Goal: Transaction & Acquisition: Purchase product/service

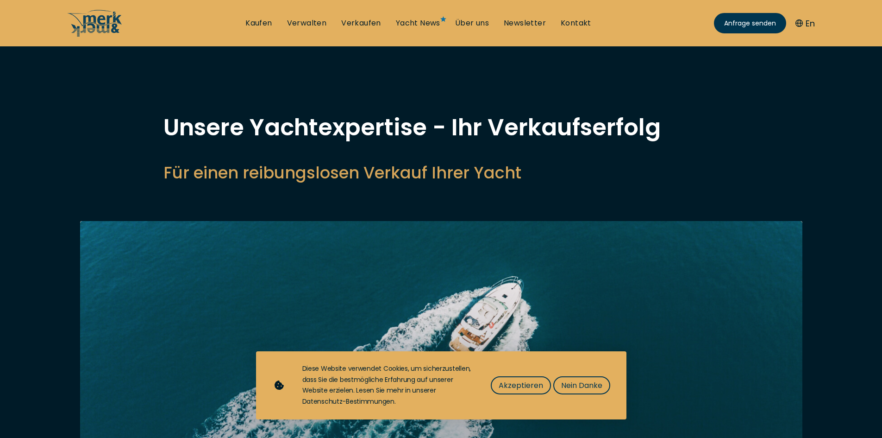
select select "sell"
click at [257, 26] on link "Kaufen" at bounding box center [258, 23] width 26 height 10
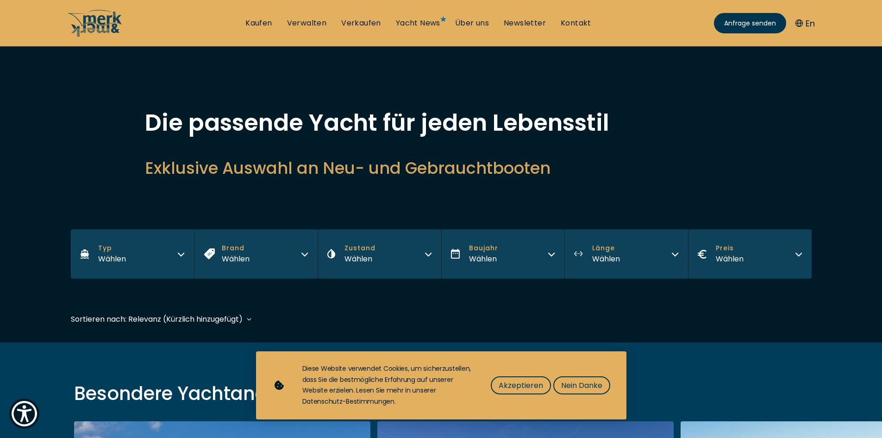
click at [304, 255] on icon "button" at bounding box center [305, 254] width 6 height 3
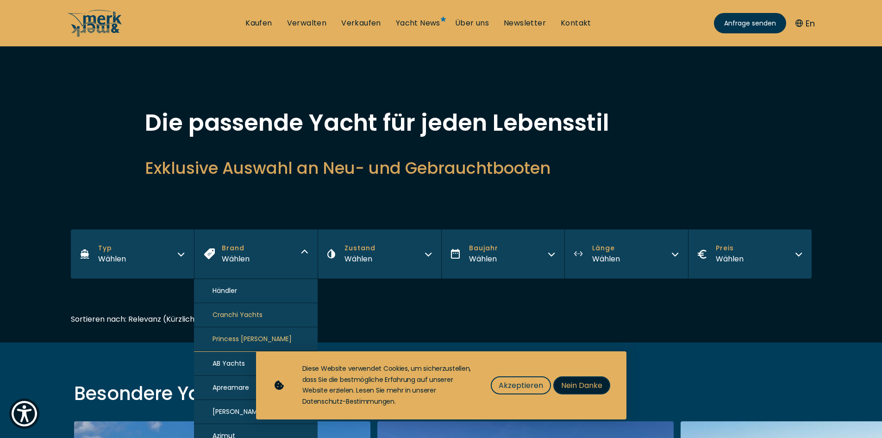
click at [565, 382] on span "Nein Danke" at bounding box center [581, 385] width 41 height 12
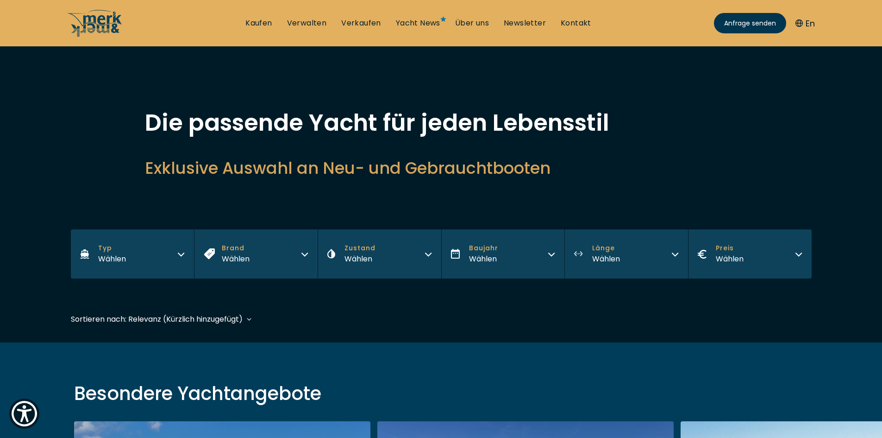
click at [794, 252] on button "Preis Wählen" at bounding box center [750, 253] width 124 height 49
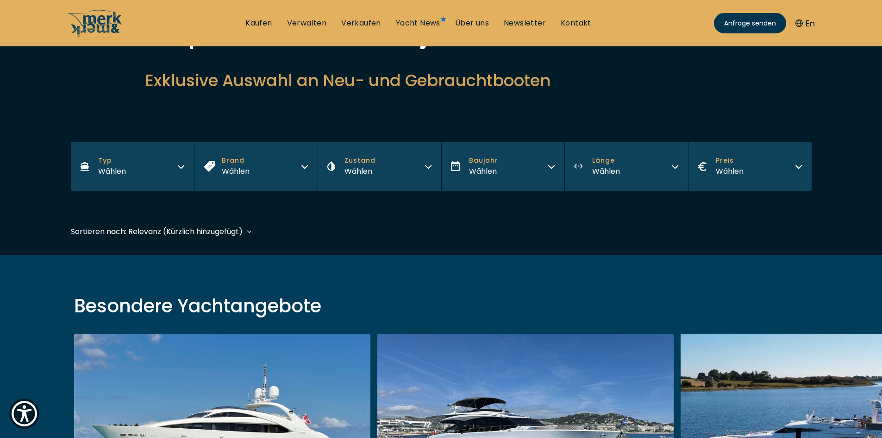
scroll to position [93, 0]
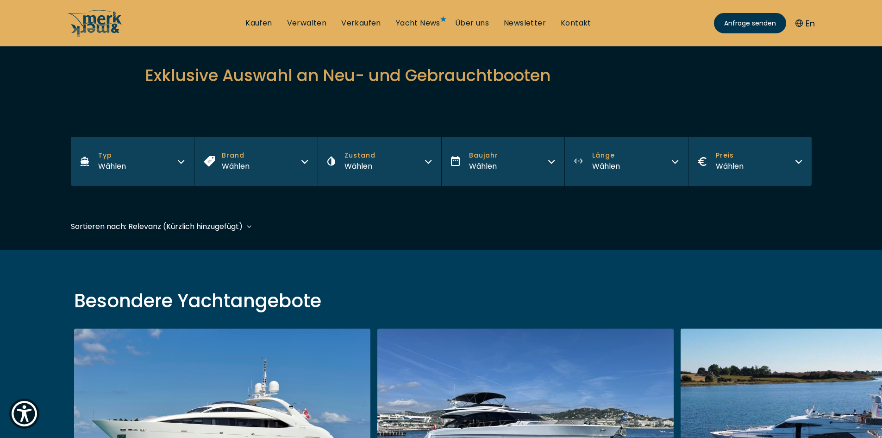
click at [799, 160] on icon "button" at bounding box center [798, 160] width 7 height 7
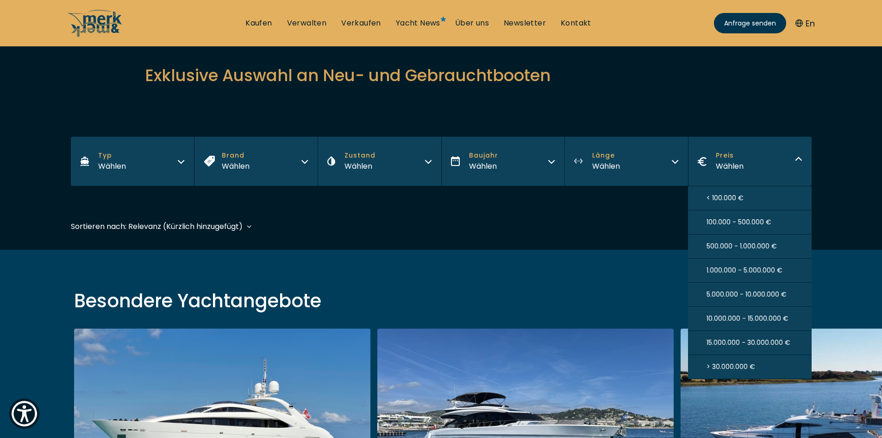
click at [738, 200] on span "< 100.000 €" at bounding box center [725, 198] width 37 height 10
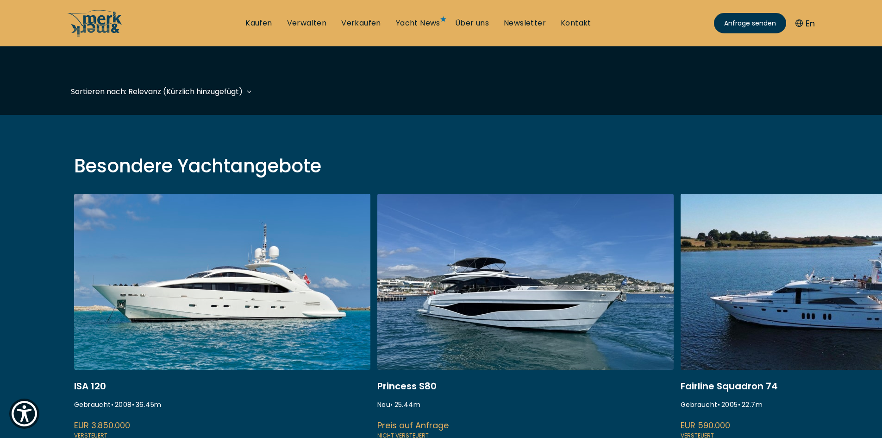
scroll to position [229, 0]
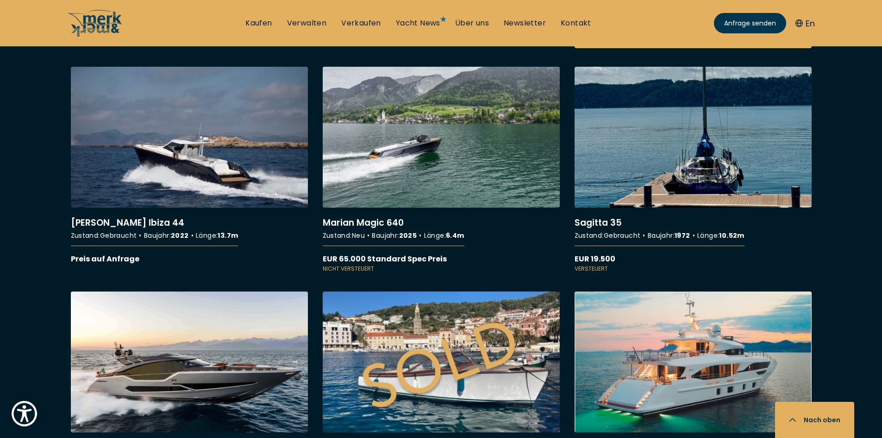
scroll to position [556, 0]
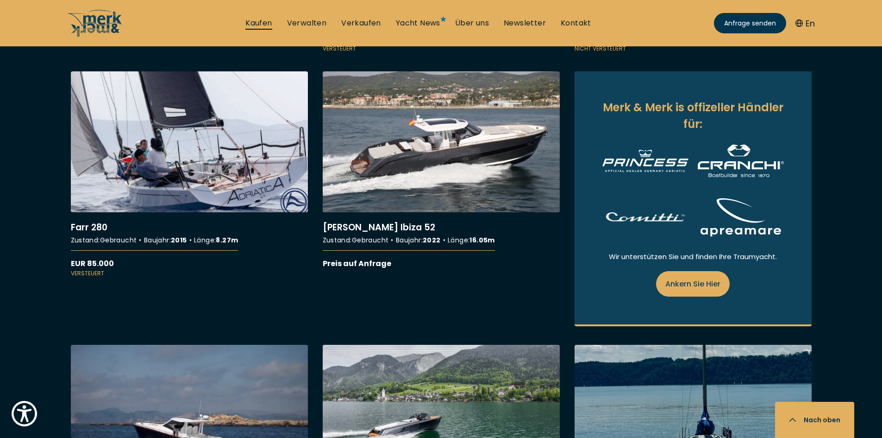
click at [267, 25] on link "Kaufen" at bounding box center [258, 23] width 26 height 10
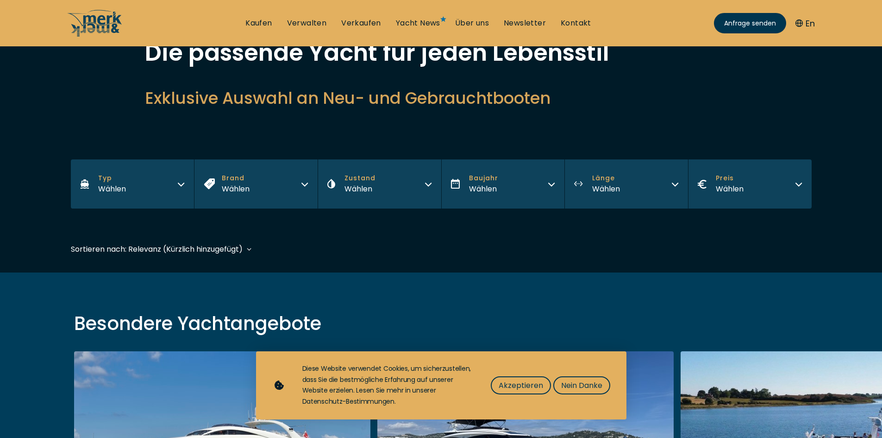
scroll to position [185, 0]
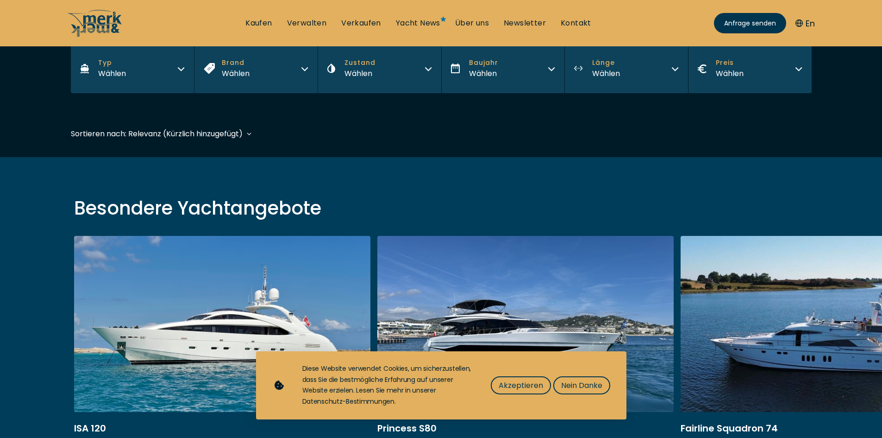
click at [800, 70] on icon "button" at bounding box center [798, 67] width 7 height 7
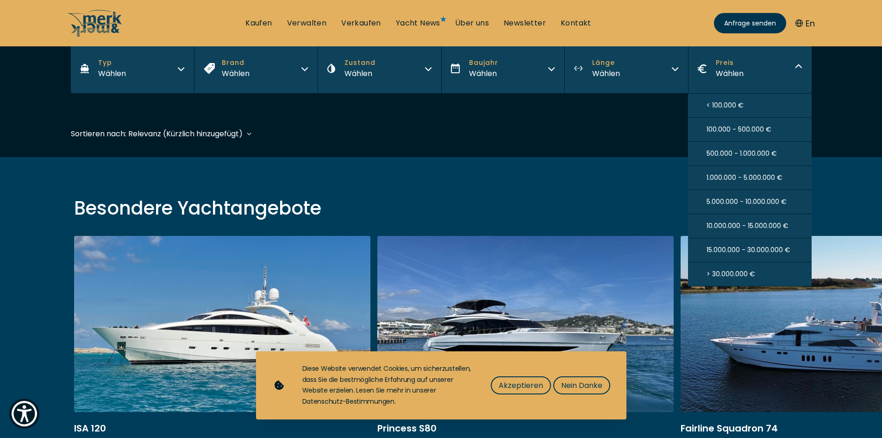
click at [766, 201] on span "5.000.000 - 10.000.000 €" at bounding box center [747, 202] width 80 height 10
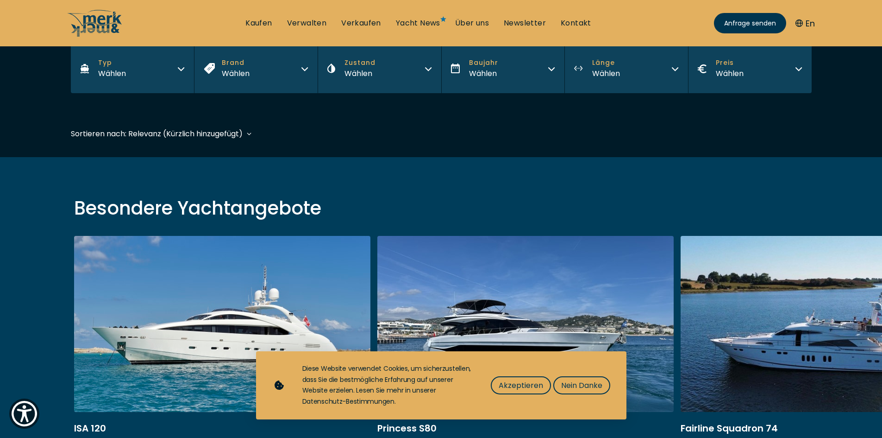
scroll to position [229, 0]
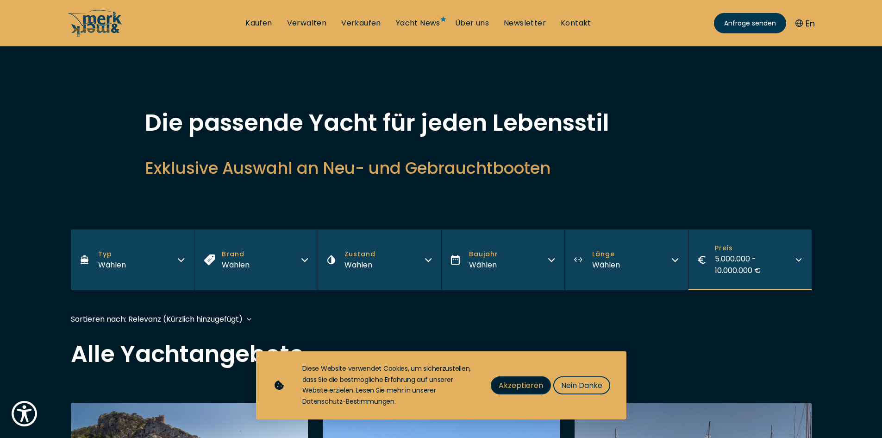
click at [528, 383] on span "Akzeptieren" at bounding box center [521, 385] width 44 height 12
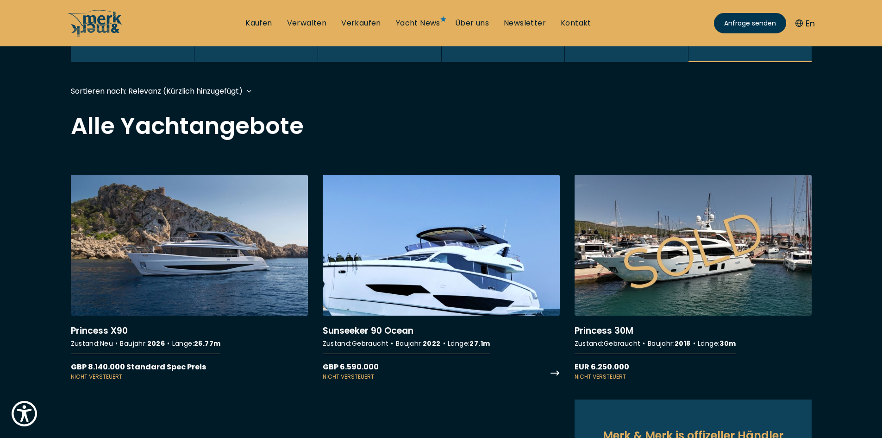
scroll to position [278, 0]
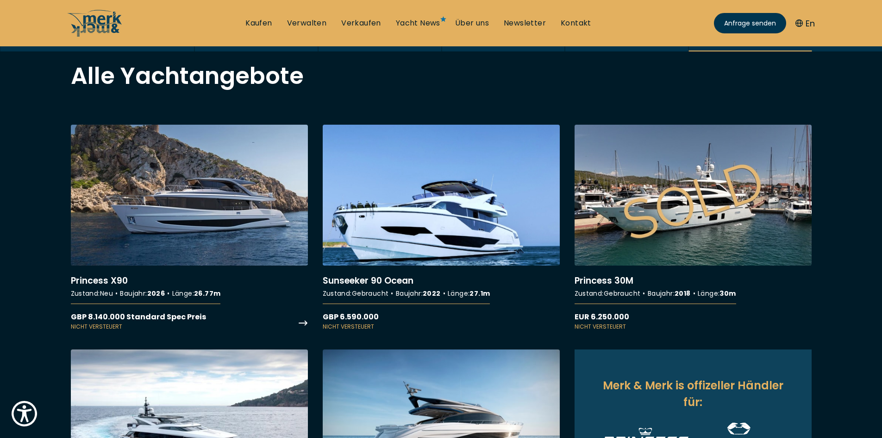
click at [236, 225] on link "More details about Princess X90" at bounding box center [189, 228] width 237 height 206
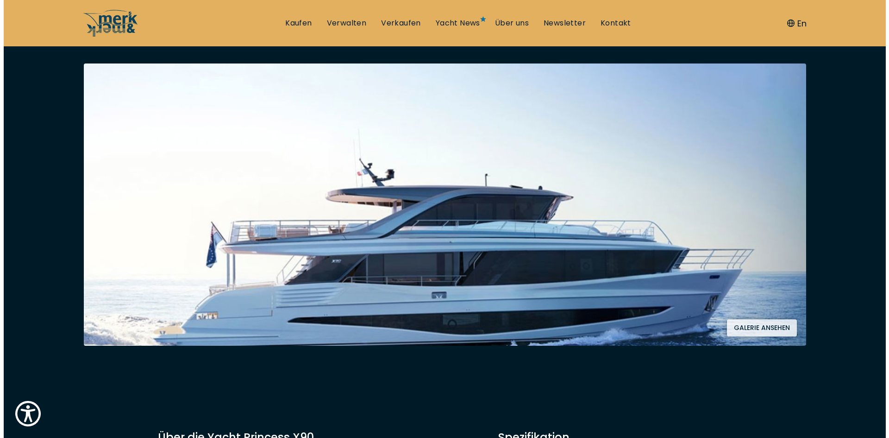
scroll to position [185, 0]
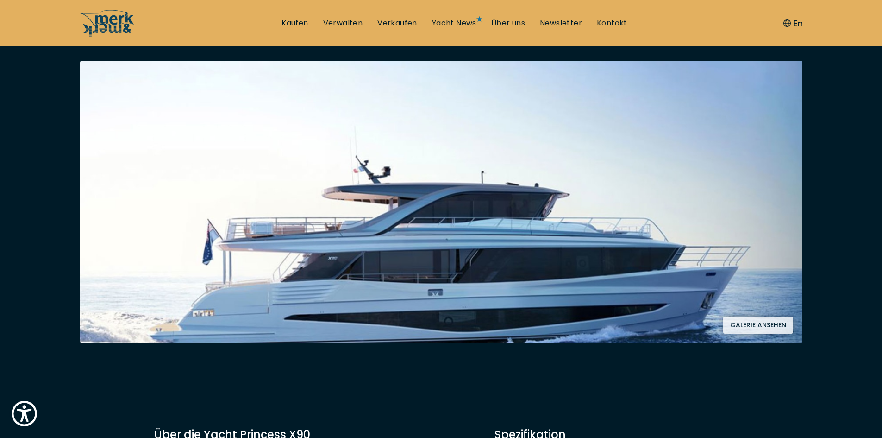
click at [749, 327] on button "Galerie ansehen" at bounding box center [758, 324] width 70 height 17
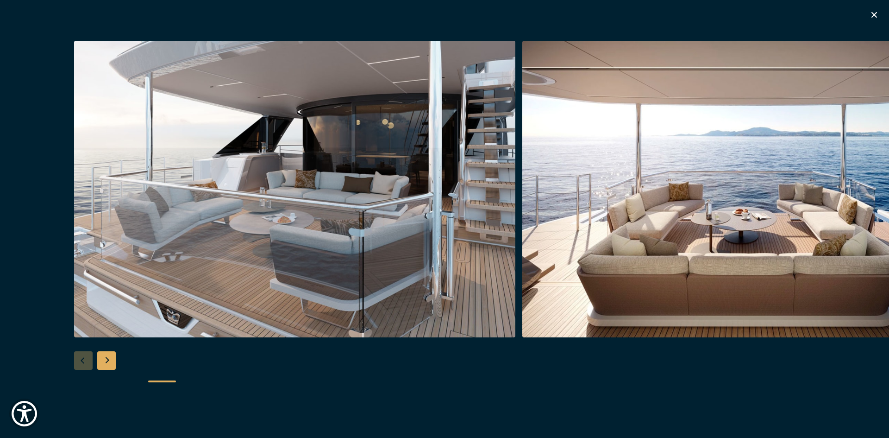
click at [110, 358] on div "Next slide" at bounding box center [106, 360] width 19 height 19
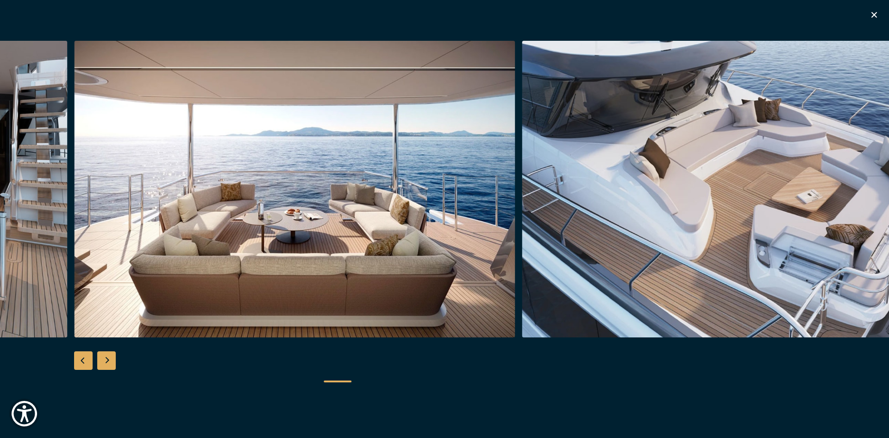
click at [110, 358] on div "Next slide" at bounding box center [106, 360] width 19 height 19
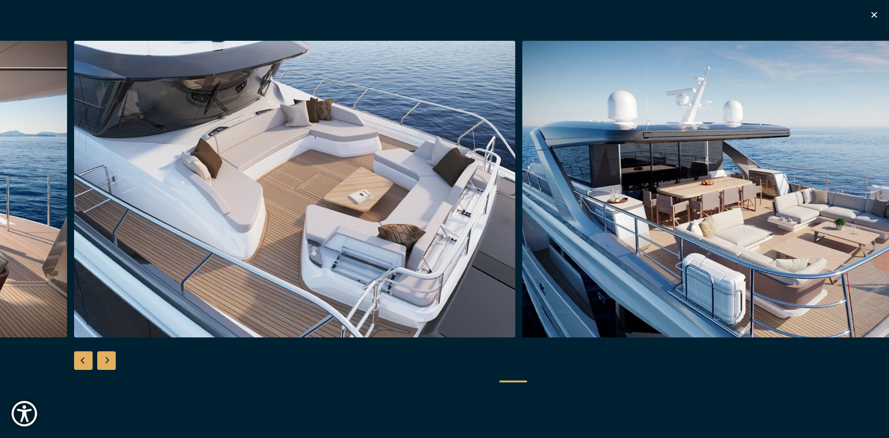
click at [110, 358] on div "Next slide" at bounding box center [106, 360] width 19 height 19
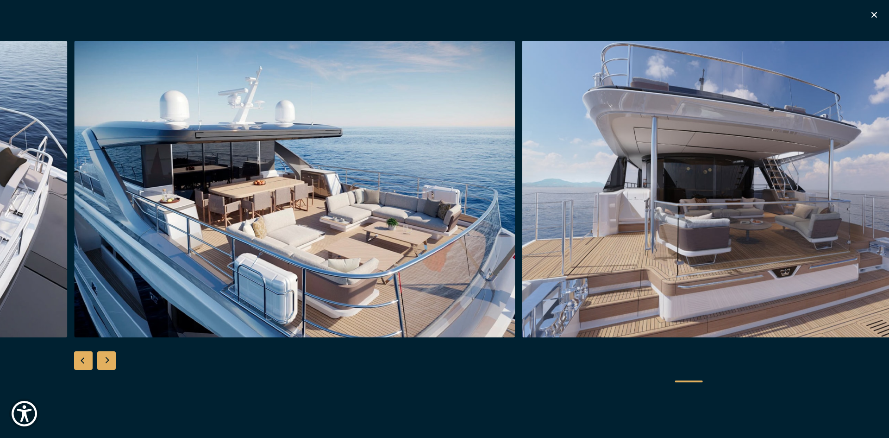
click at [110, 358] on div "Next slide" at bounding box center [106, 360] width 19 height 19
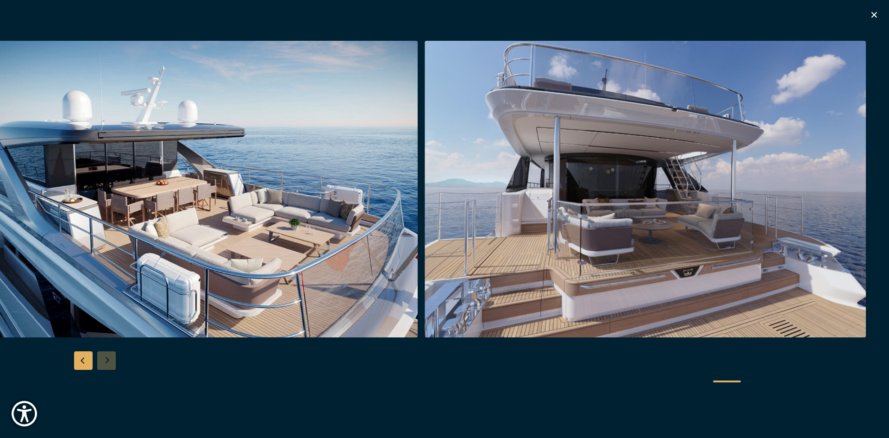
click at [109, 358] on div at bounding box center [444, 219] width 889 height 357
click at [103, 366] on div at bounding box center [444, 219] width 889 height 357
click at [73, 360] on div at bounding box center [444, 219] width 889 height 357
click at [78, 362] on div "Previous slide" at bounding box center [83, 360] width 19 height 19
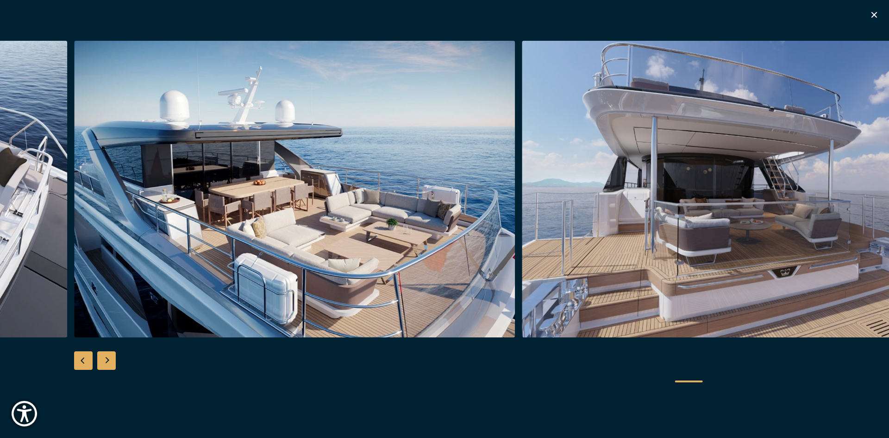
click at [78, 362] on div "Previous slide" at bounding box center [83, 360] width 19 height 19
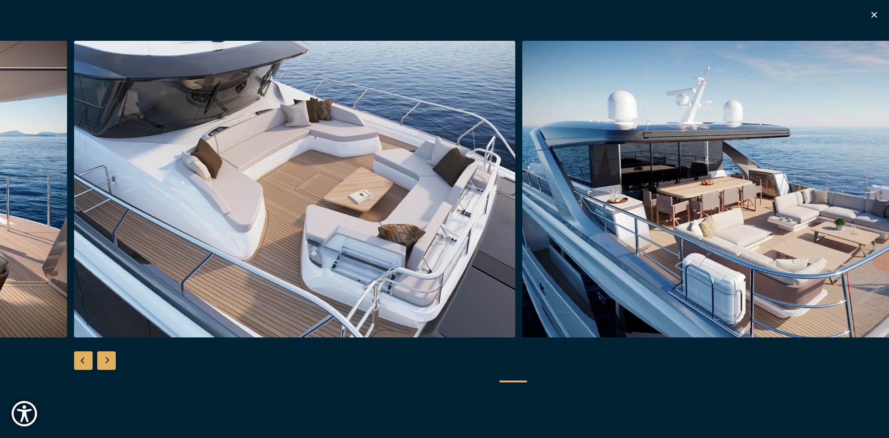
click at [78, 362] on div "Previous slide" at bounding box center [83, 360] width 19 height 19
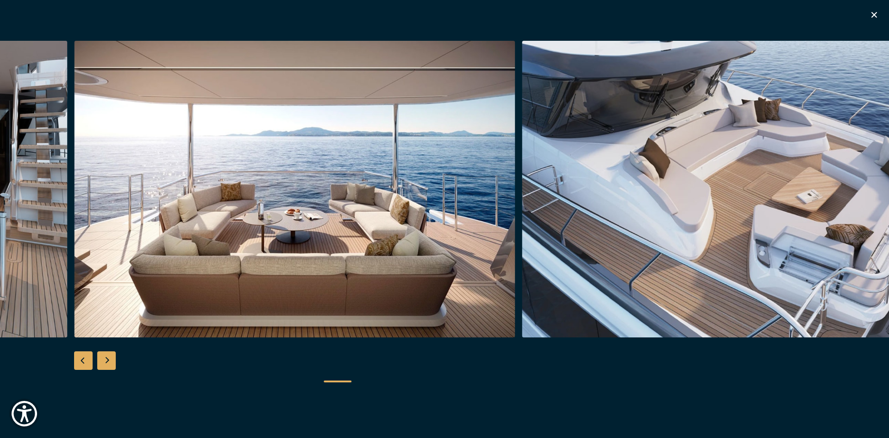
click at [78, 362] on div "Previous slide" at bounding box center [83, 360] width 19 height 19
